Goal: Task Accomplishment & Management: Manage account settings

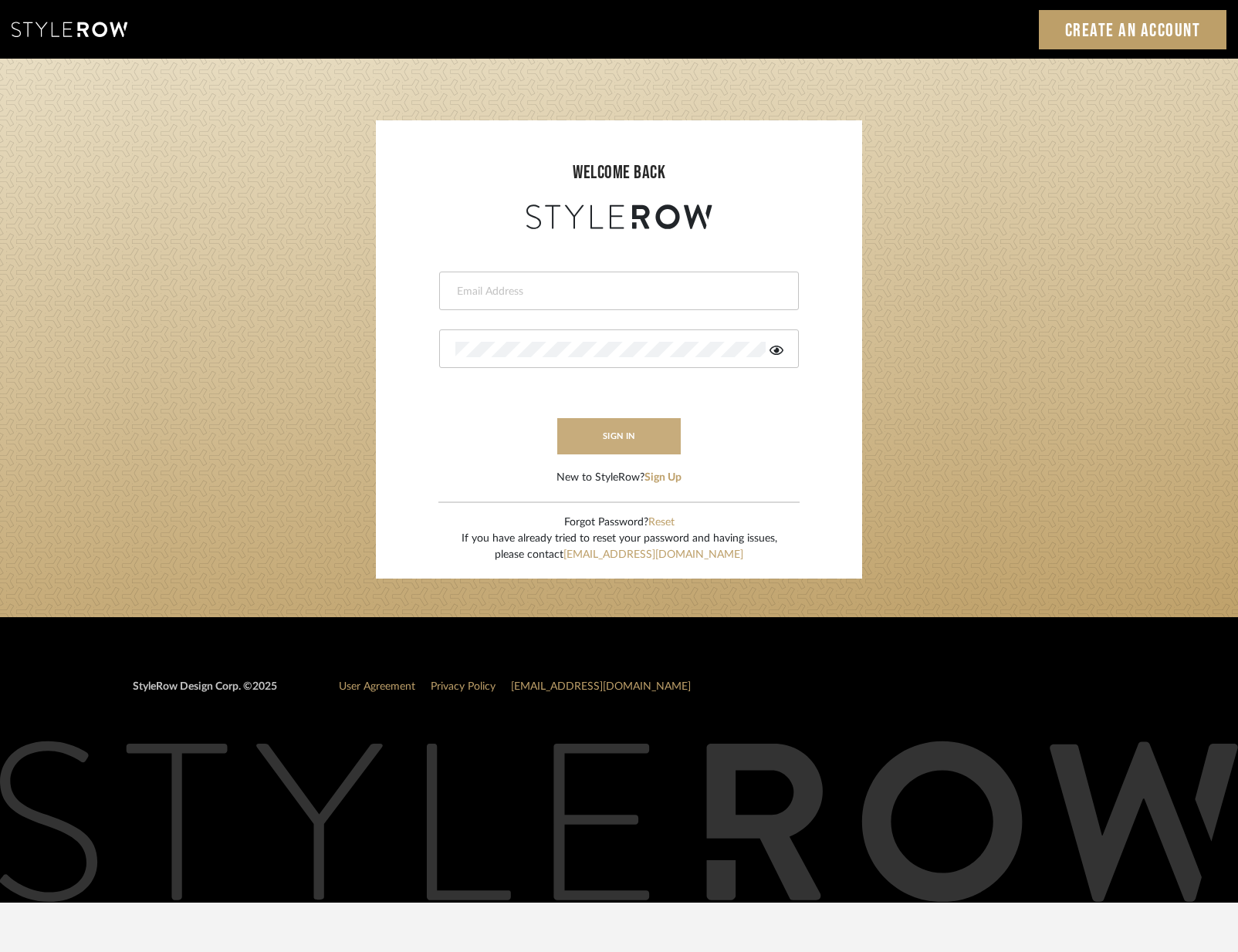
type input "[PERSON_NAME][EMAIL_ADDRESS][DOMAIN_NAME]"
click at [621, 433] on button "sign in" at bounding box center [619, 436] width 124 height 36
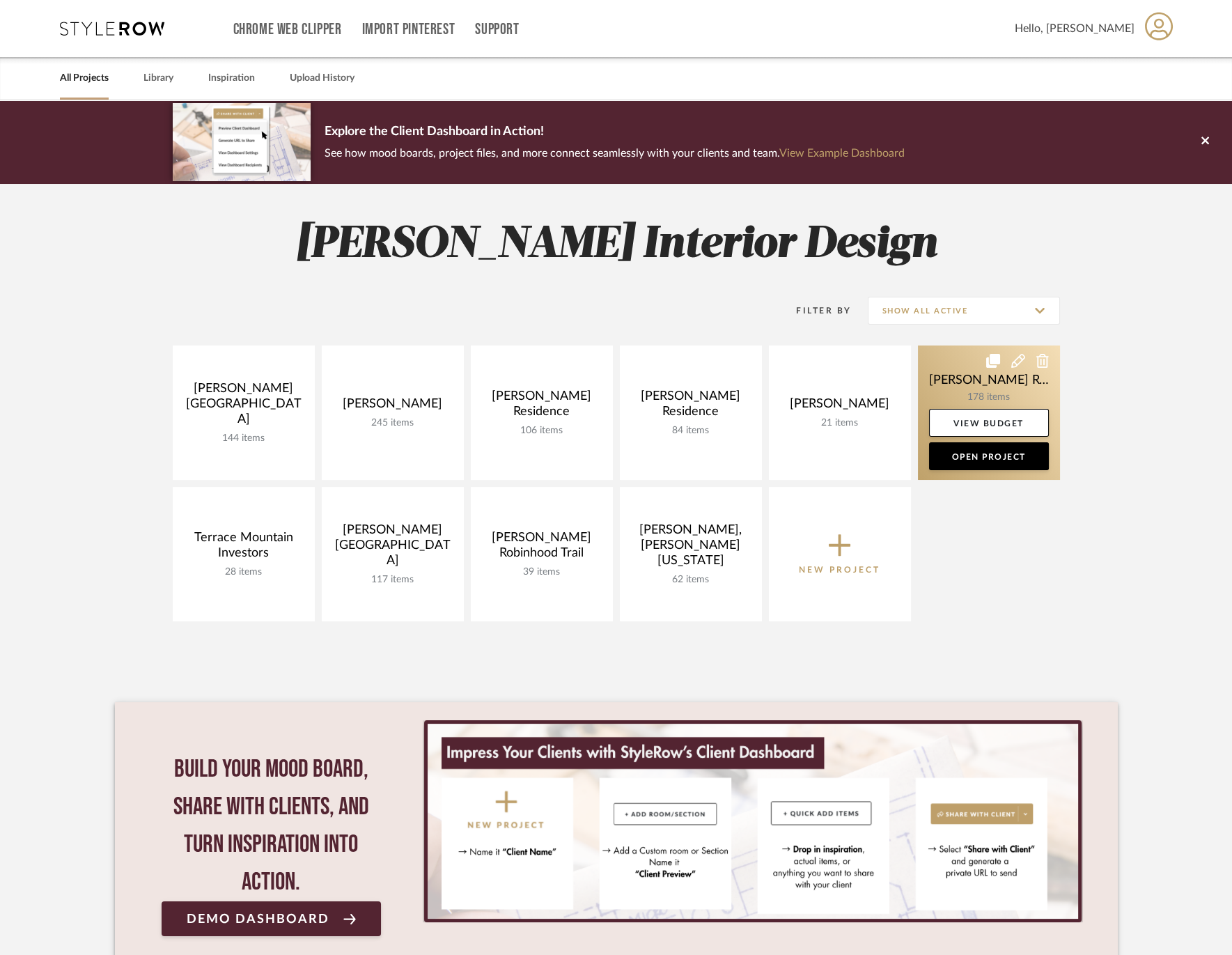
click at [1015, 359] on icon at bounding box center [1018, 360] width 14 height 14
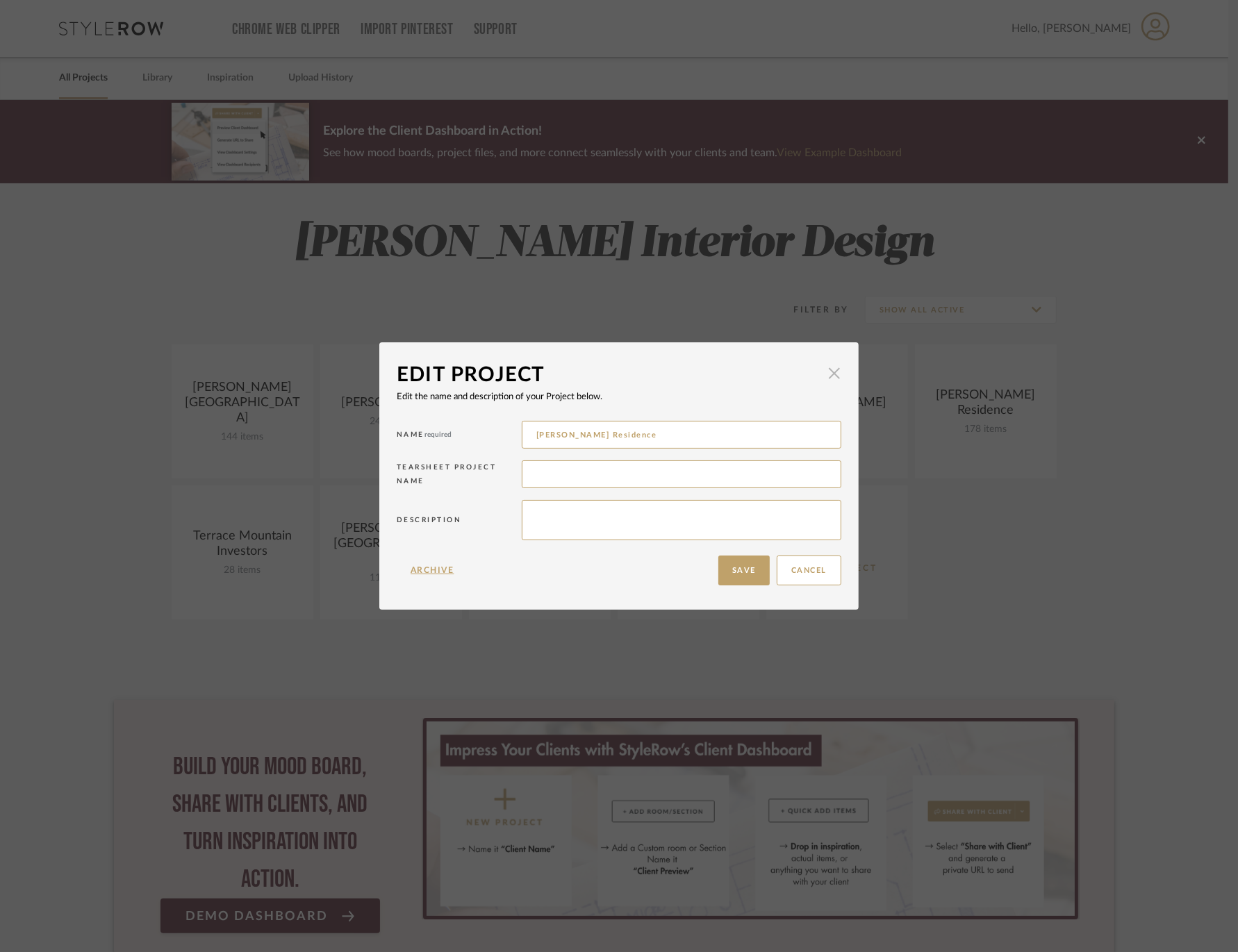
click at [832, 375] on span "button" at bounding box center [834, 374] width 28 height 28
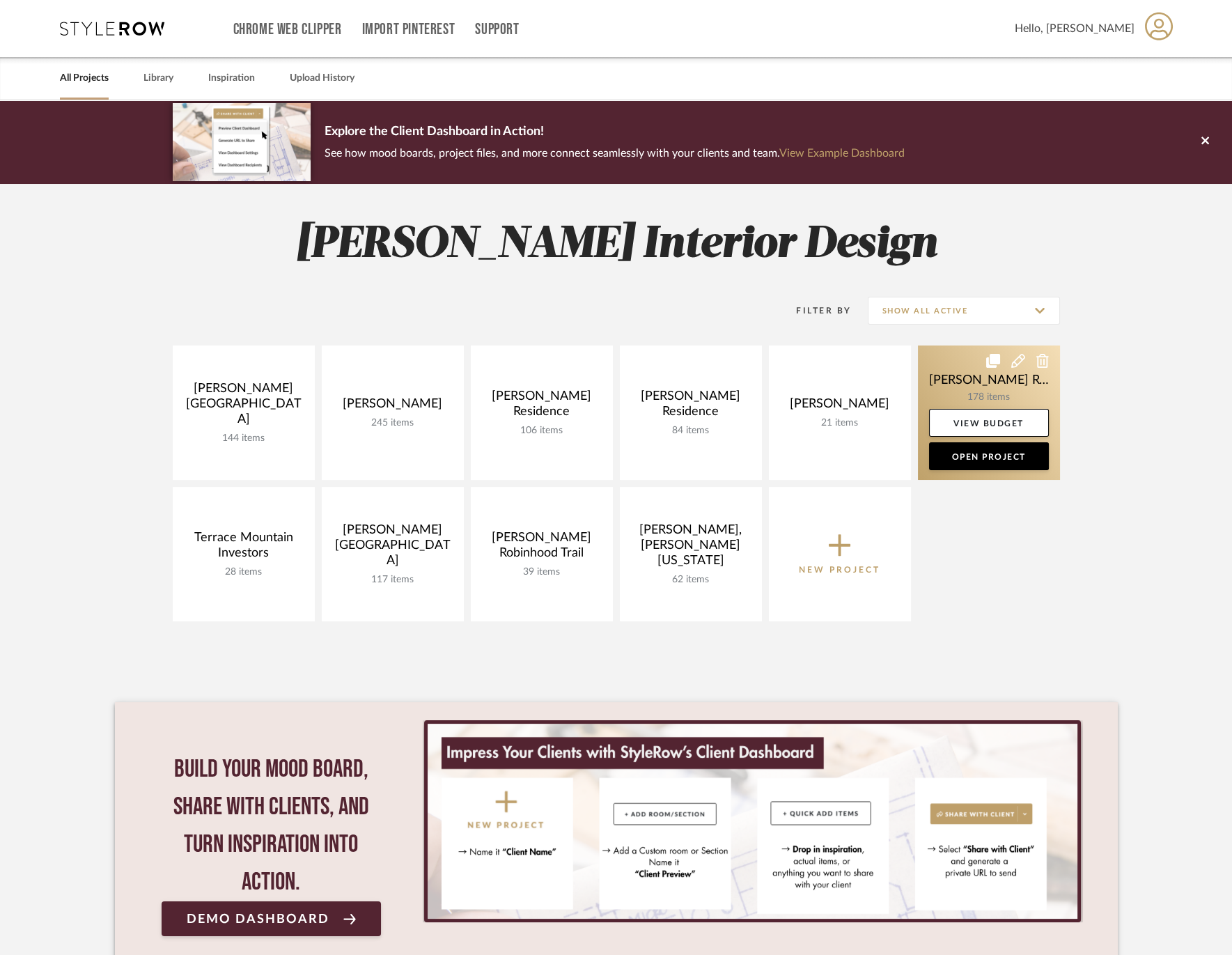
click at [988, 360] on icon at bounding box center [993, 360] width 14 height 14
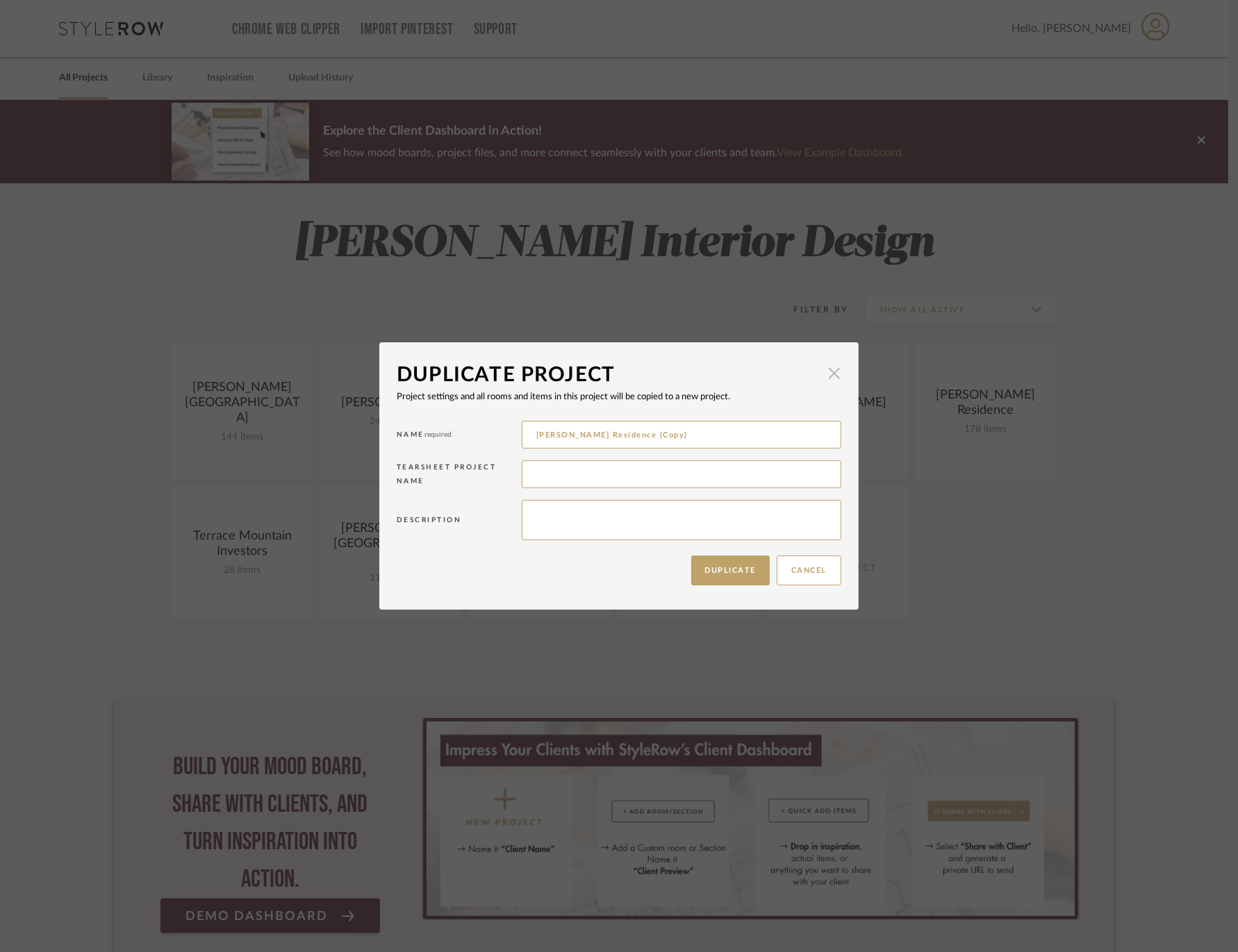
click at [823, 374] on span "button" at bounding box center [834, 374] width 28 height 28
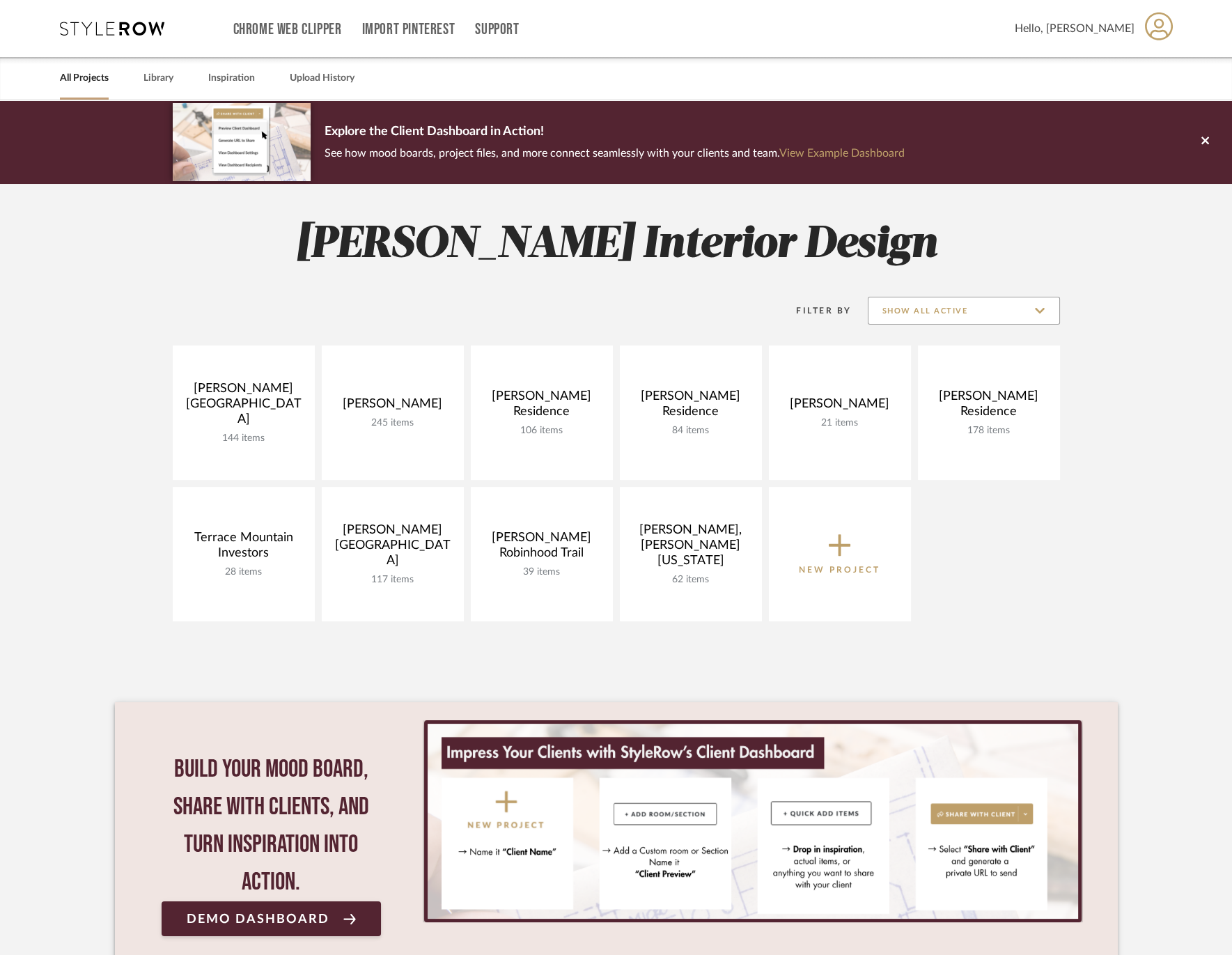
click at [1034, 312] on input "Show All Active" at bounding box center [964, 310] width 192 height 28
click at [1097, 312] on div "Filter By Show All Active Campbell Circle C Ranch 144 items View Budget Open Pr…" at bounding box center [616, 452] width 1003 height 352
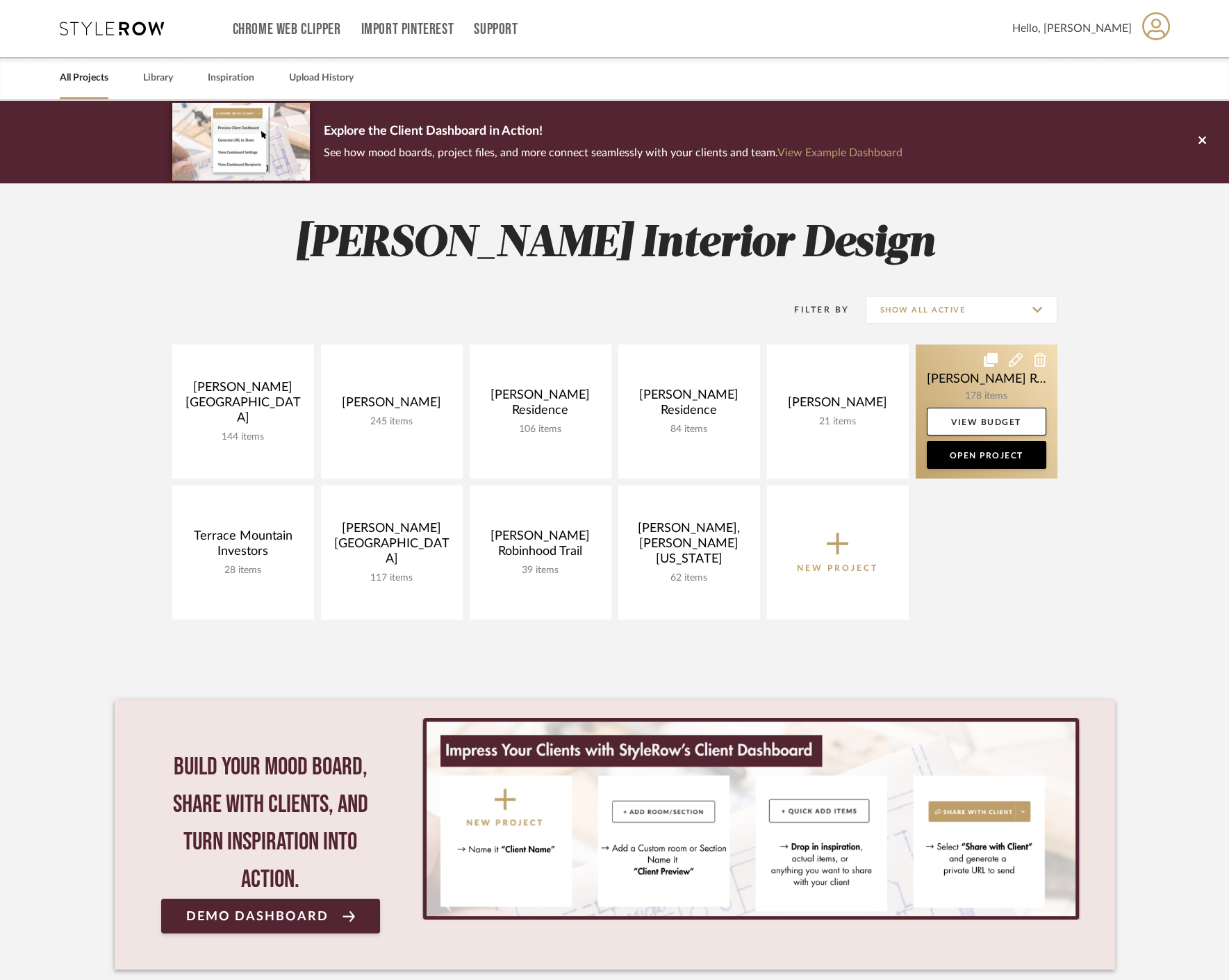
click at [1013, 363] on icon at bounding box center [1015, 359] width 14 height 14
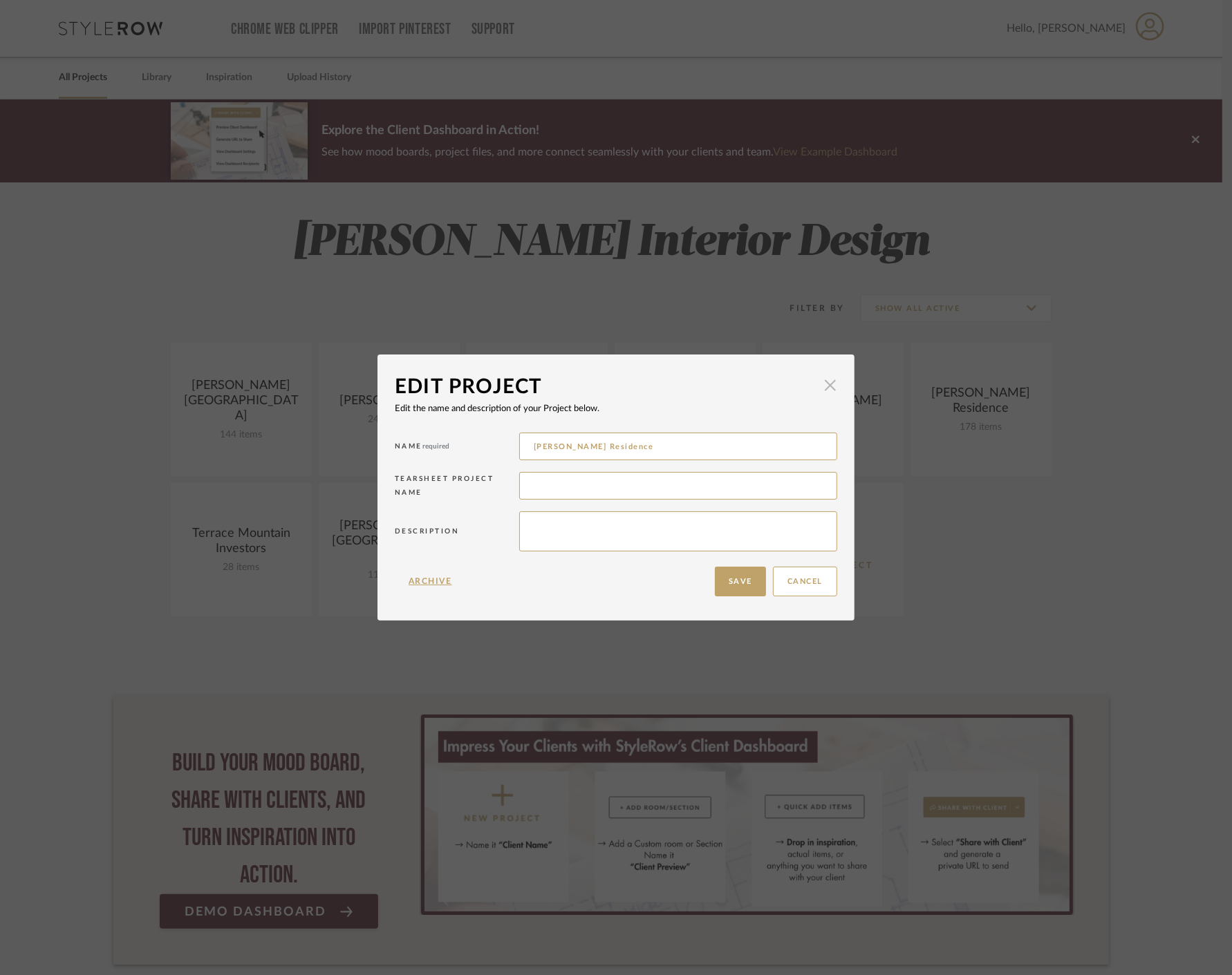
click at [818, 390] on span "button" at bounding box center [830, 385] width 28 height 28
